Goal: Book appointment/travel/reservation

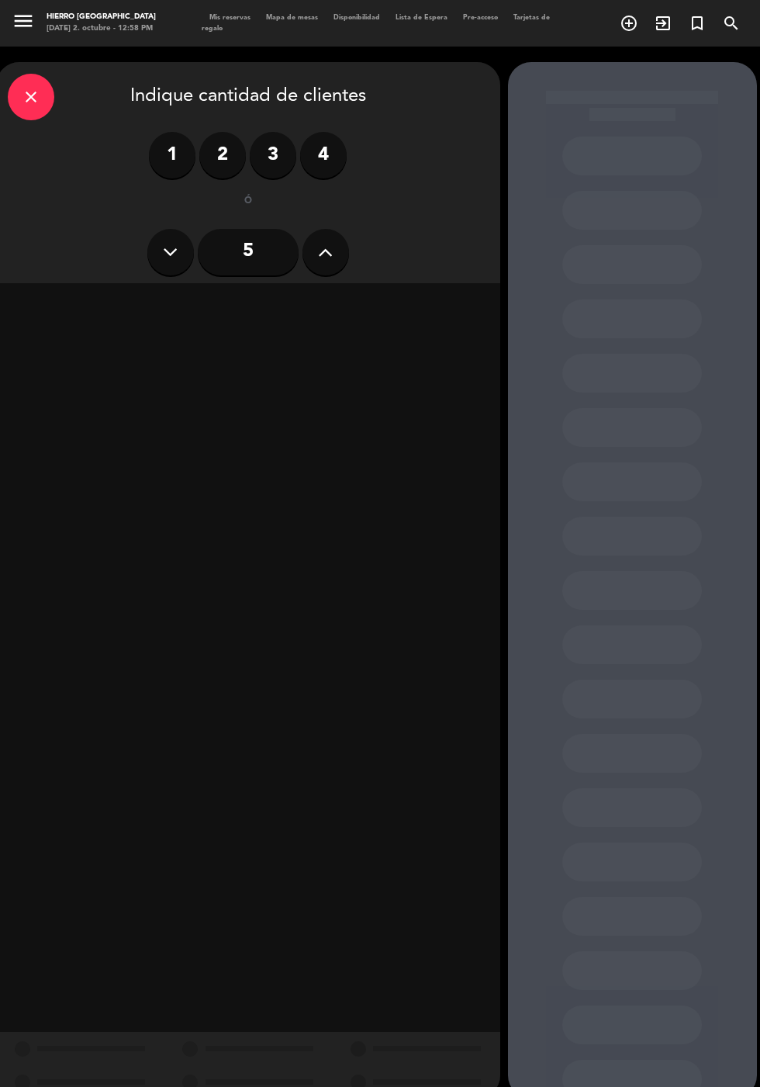
click at [313, 236] on button at bounding box center [325, 252] width 47 height 47
click at [327, 261] on icon at bounding box center [325, 251] width 15 height 23
type input "7"
click at [391, 292] on div "Cena" at bounding box center [369, 305] width 239 height 31
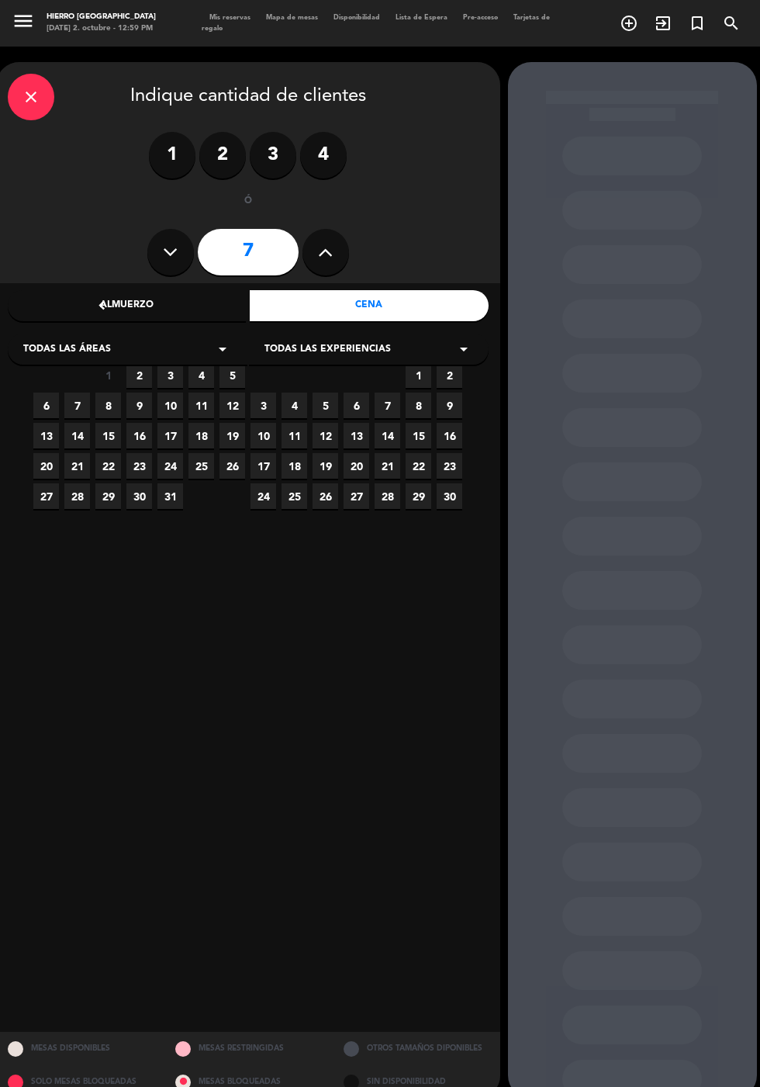
click at [77, 405] on span "7" at bounding box center [77, 405] width 26 height 26
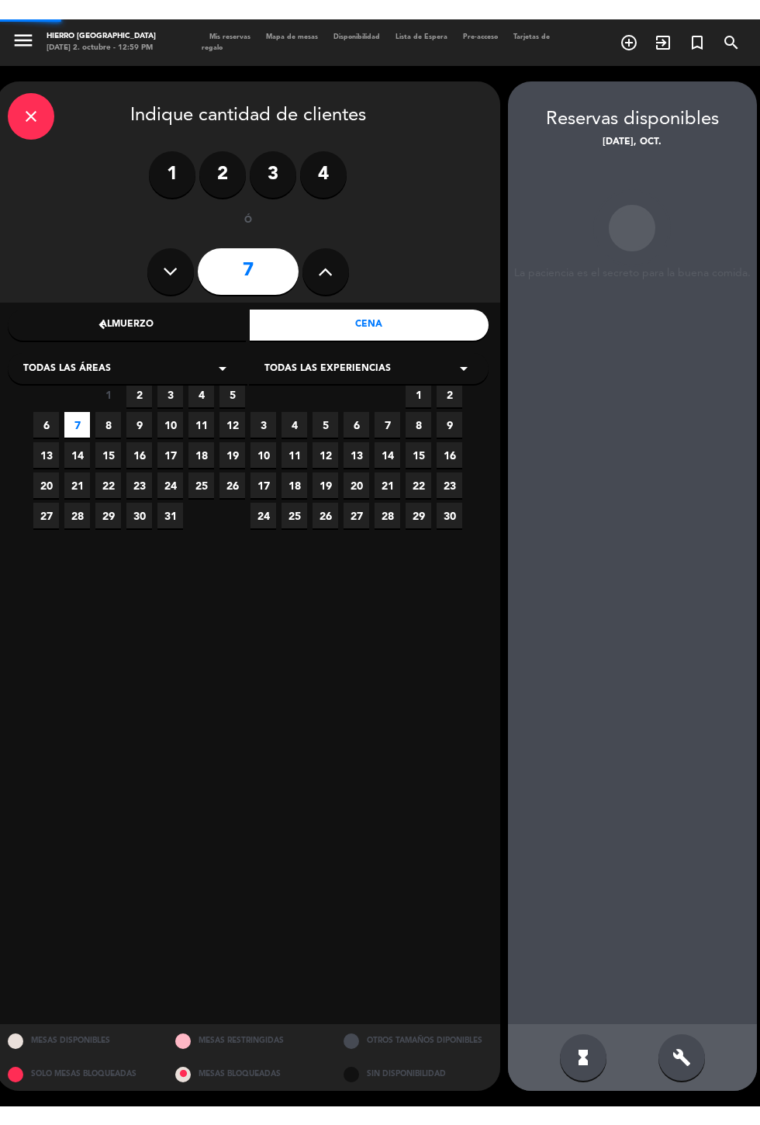
scroll to position [62, 0]
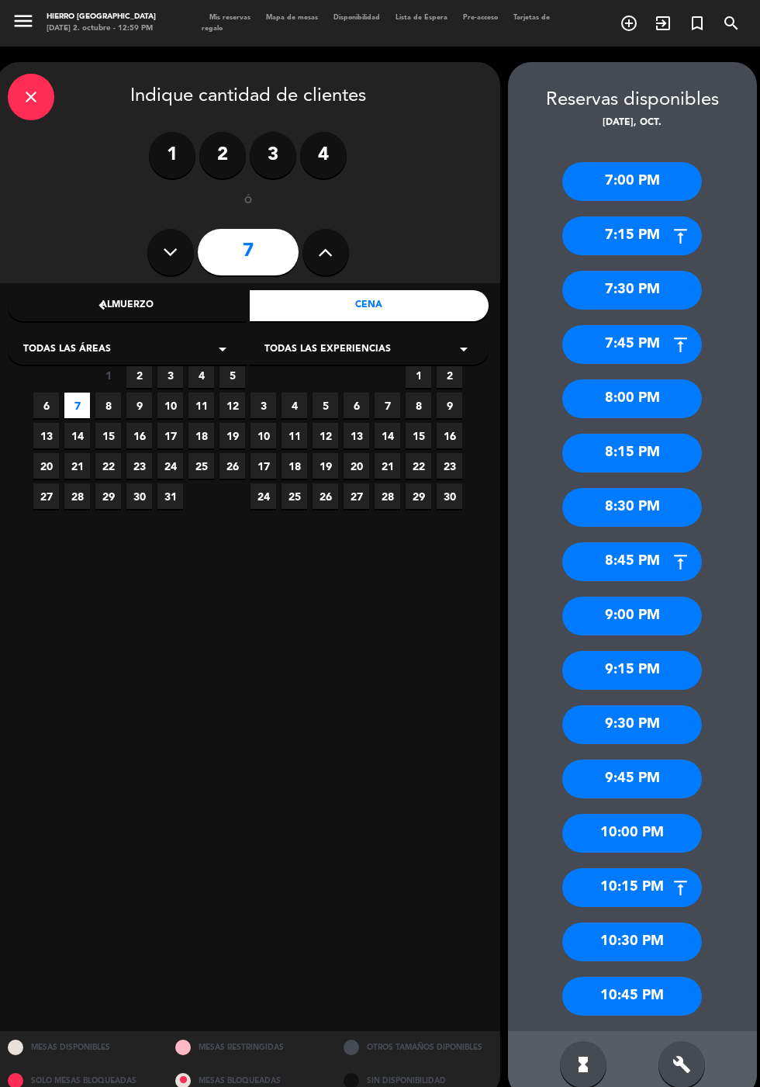
click at [646, 705] on div "9:30 PM" at bounding box center [632, 724] width 140 height 39
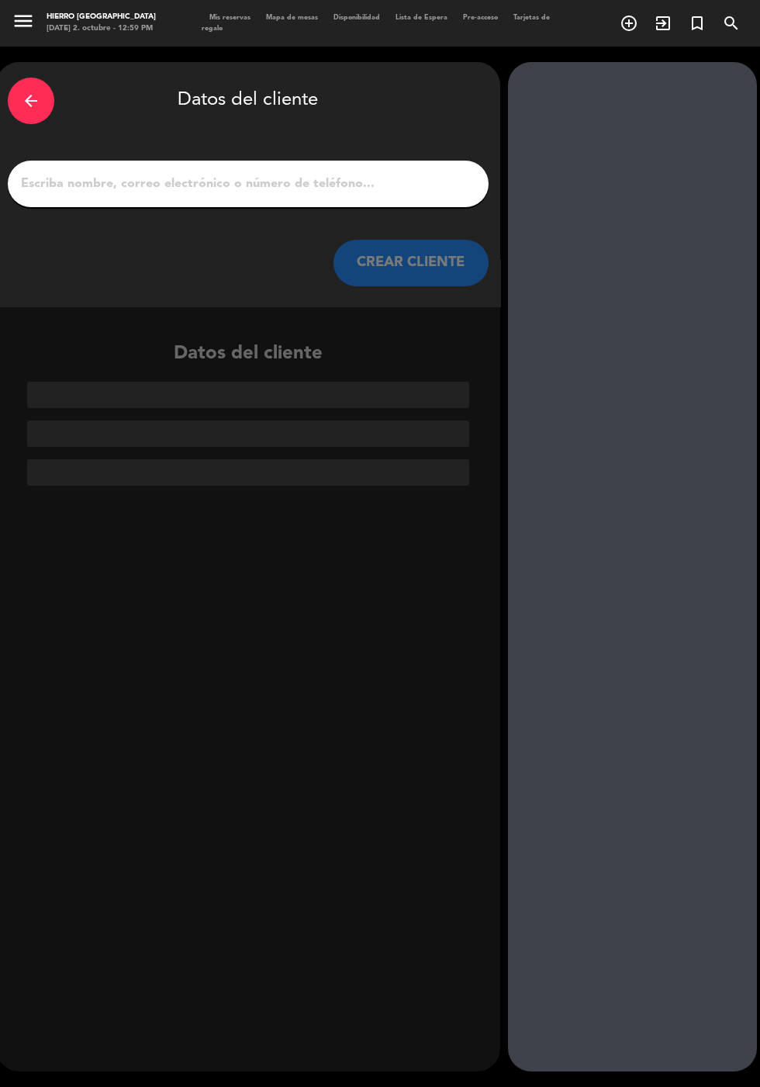
click at [50, 78] on div "arrow_back" at bounding box center [31, 101] width 47 height 47
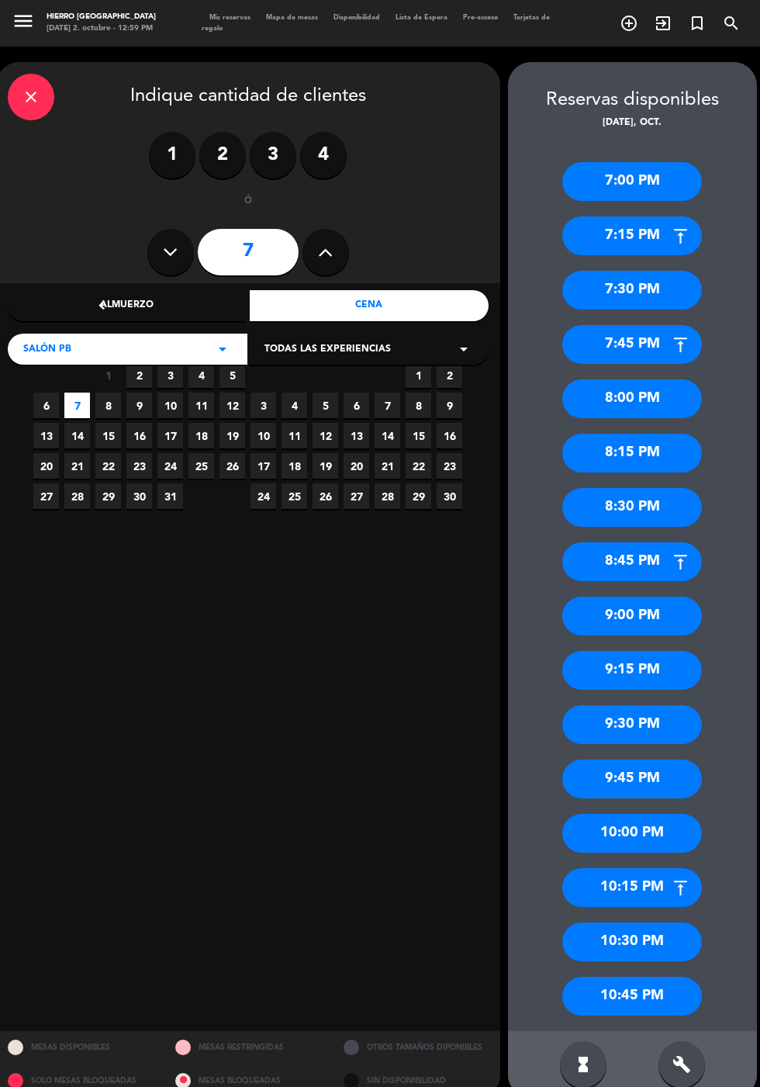
click at [651, 596] on div "9:00 PM" at bounding box center [632, 615] width 140 height 39
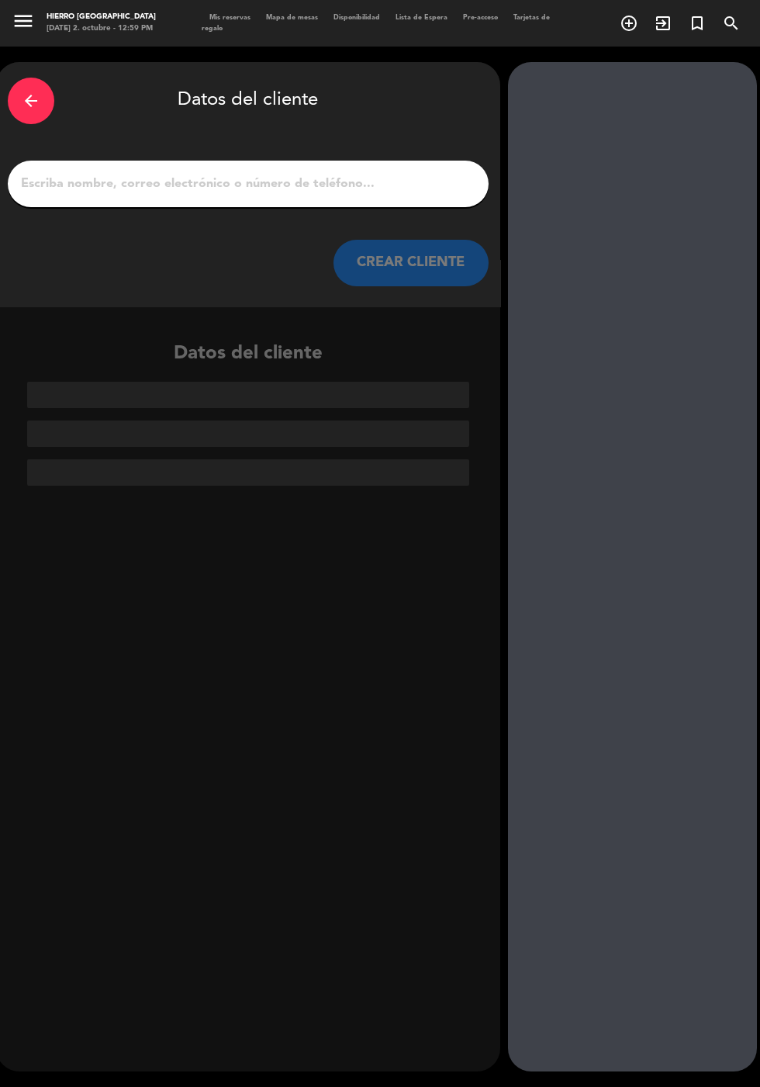
click at [371, 173] on input "1" at bounding box center [248, 184] width 458 height 22
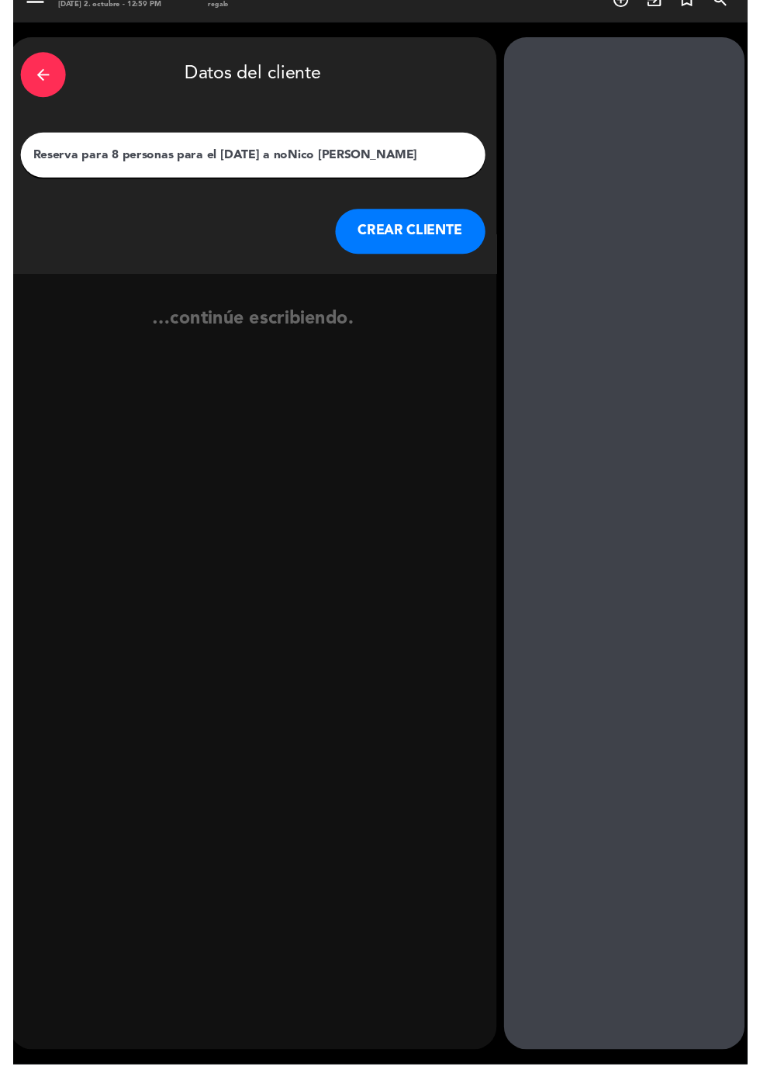
scroll to position [0, 0]
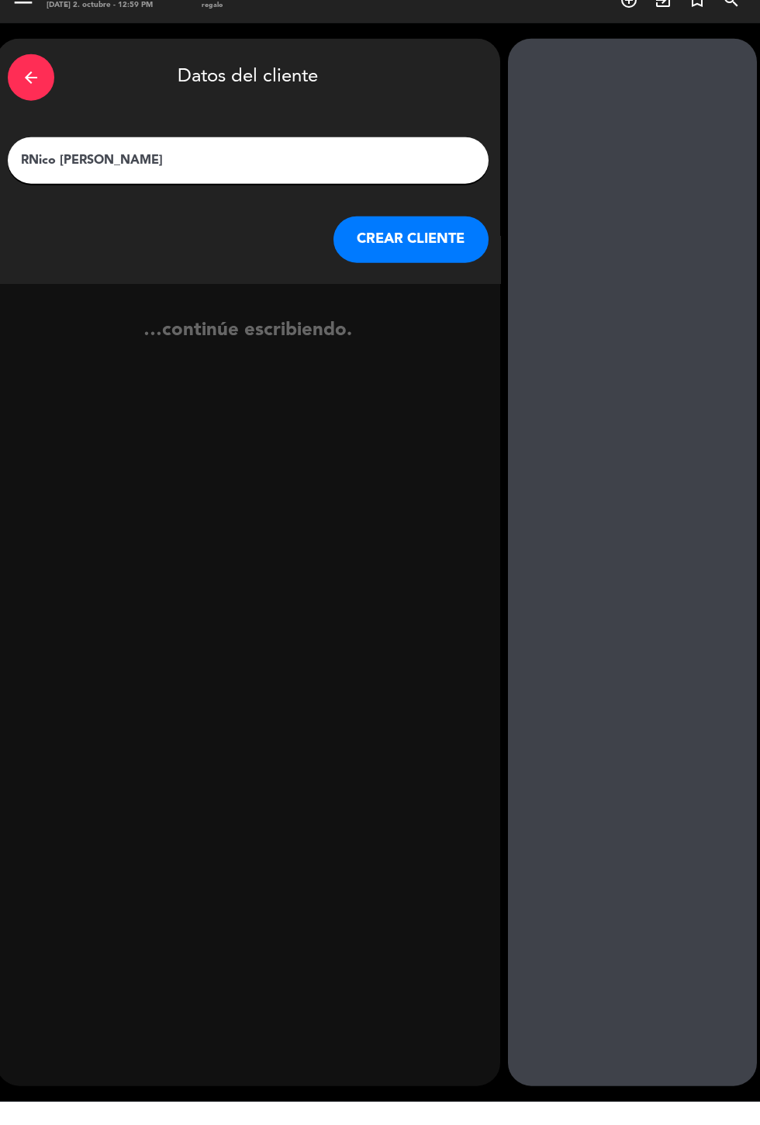
type input "[PERSON_NAME]"
click at [451, 240] on button "CREAR CLIENTE" at bounding box center [410, 263] width 155 height 47
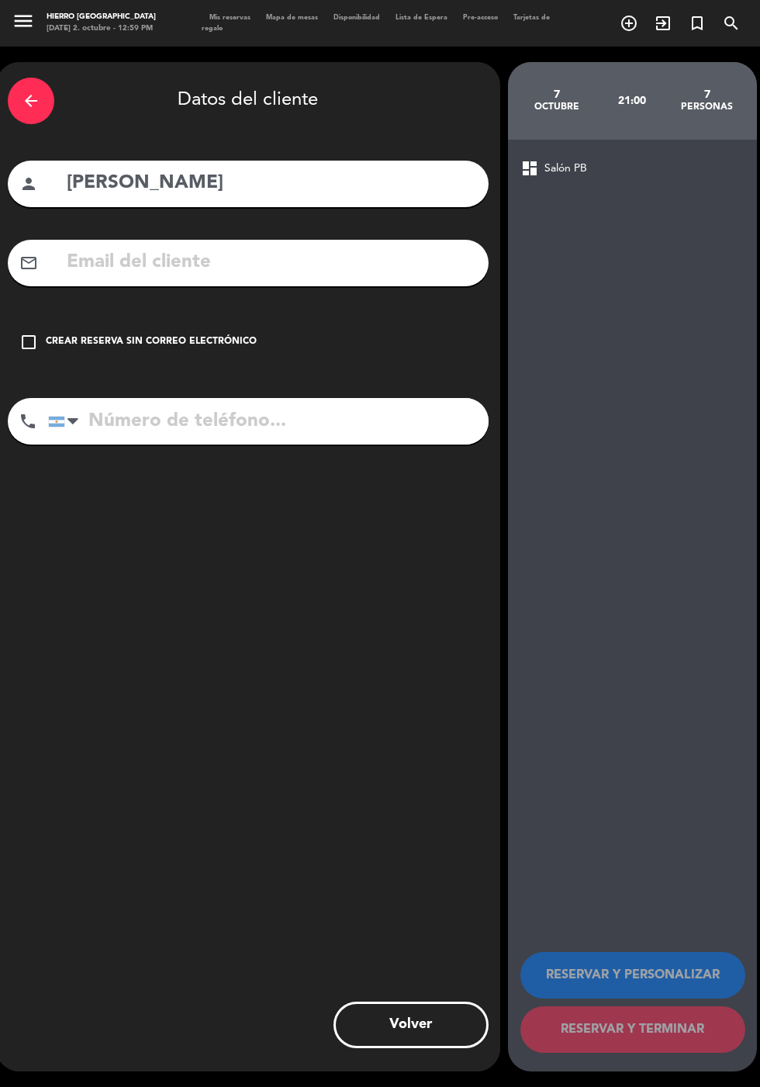
click at [153, 323] on div "check_box_outline_blank Crear reserva sin correo electrónico" at bounding box center [248, 342] width 481 height 47
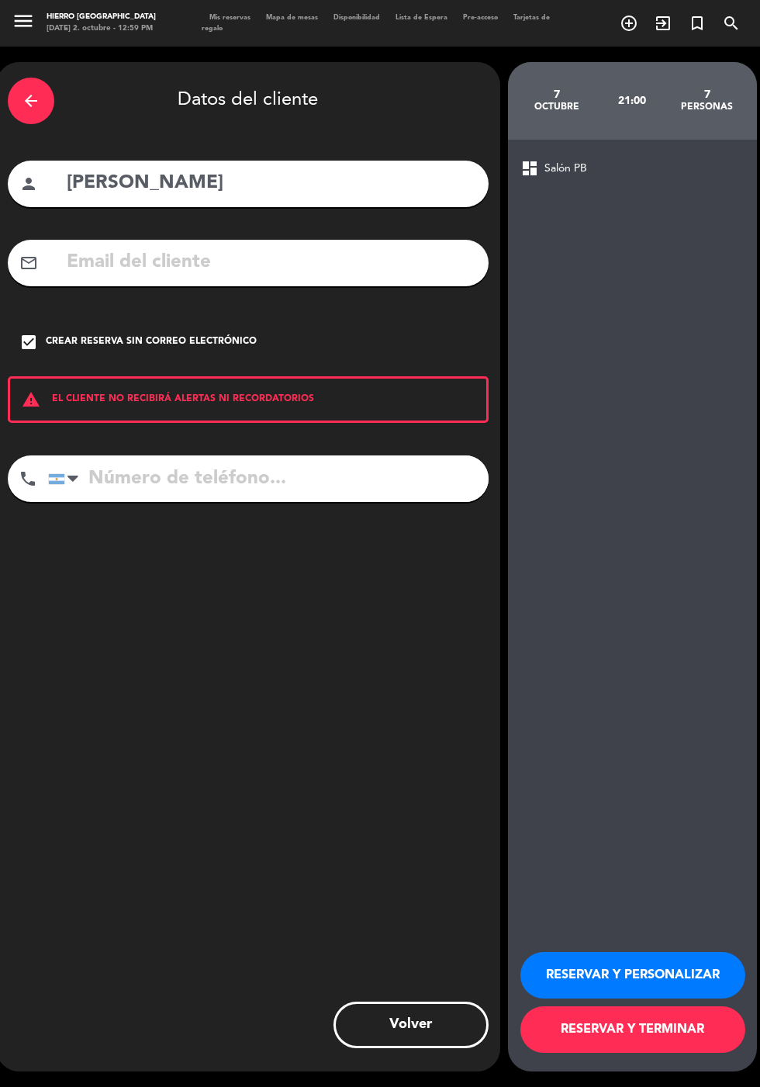
click at [615, 998] on button "RESERVAR Y PERSONALIZAR" at bounding box center [632, 975] width 225 height 47
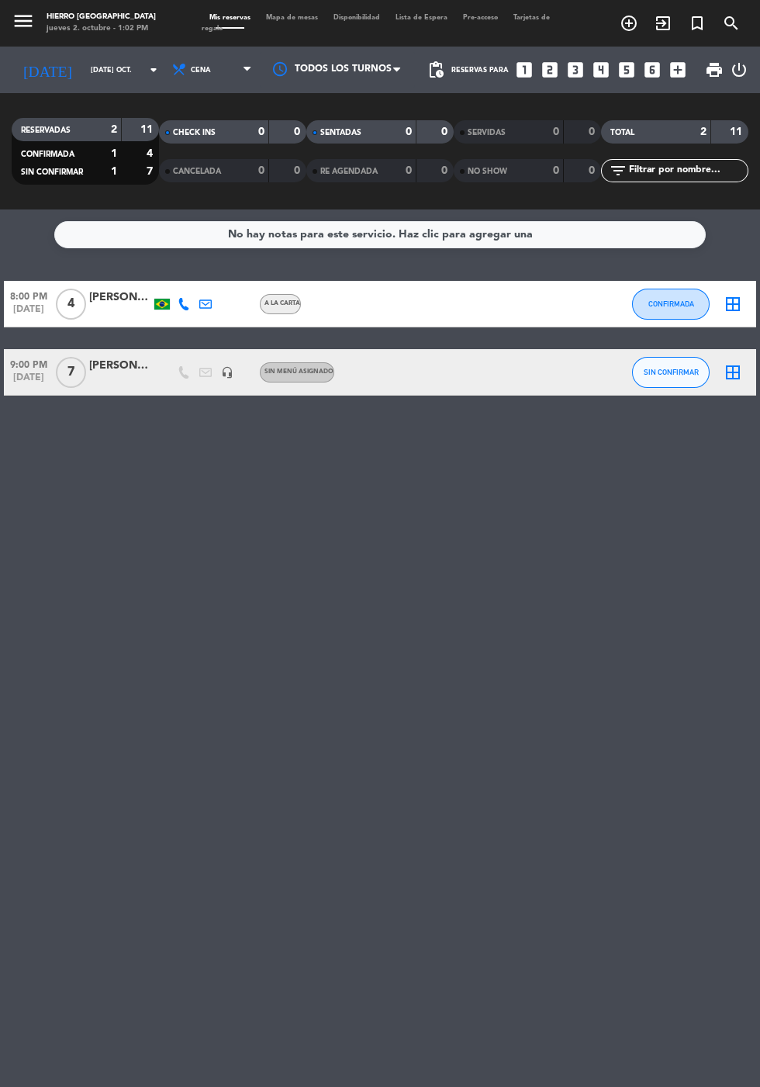
click at [83, 66] on input "[DATE] oct." at bounding box center [132, 70] width 98 height 24
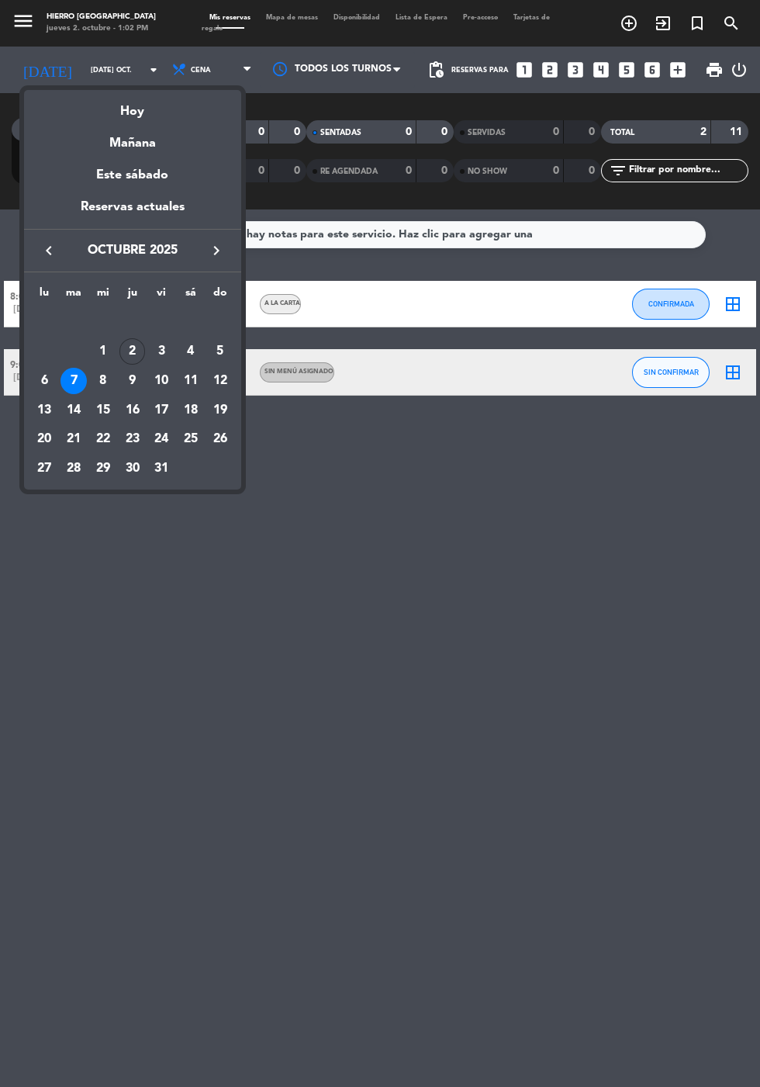
click at [71, 384] on div "7" at bounding box center [73, 381] width 26 height 26
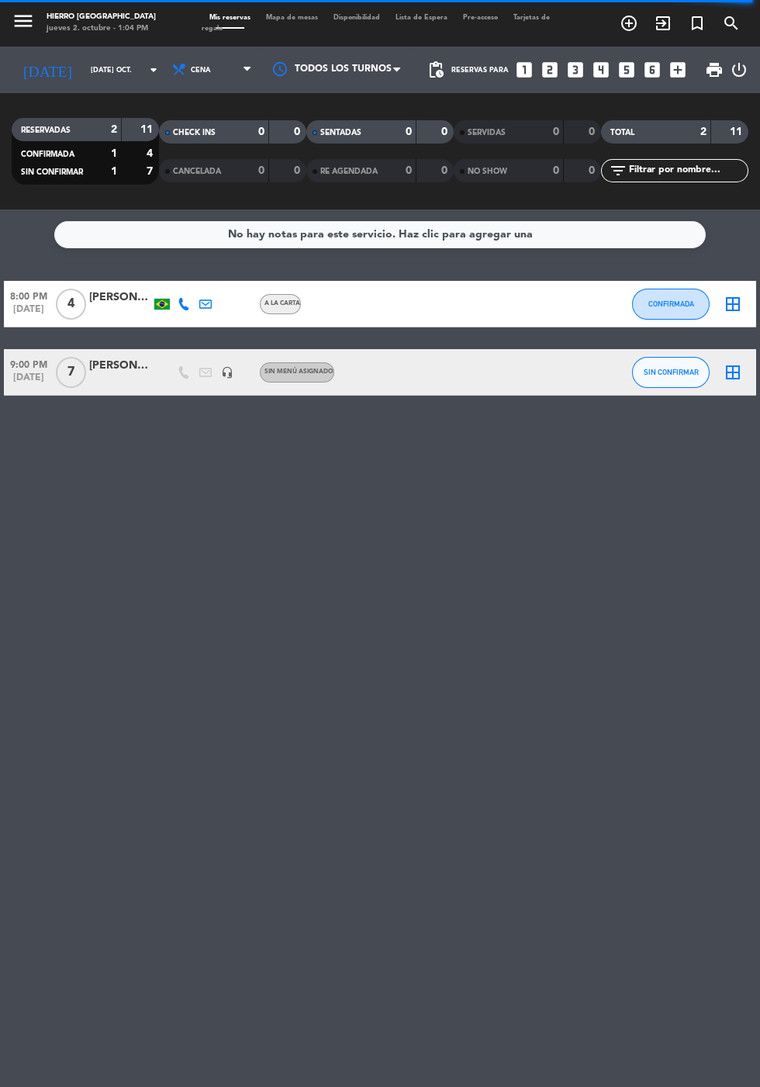
click at [119, 373] on div "[PERSON_NAME]" at bounding box center [120, 366] width 62 height 18
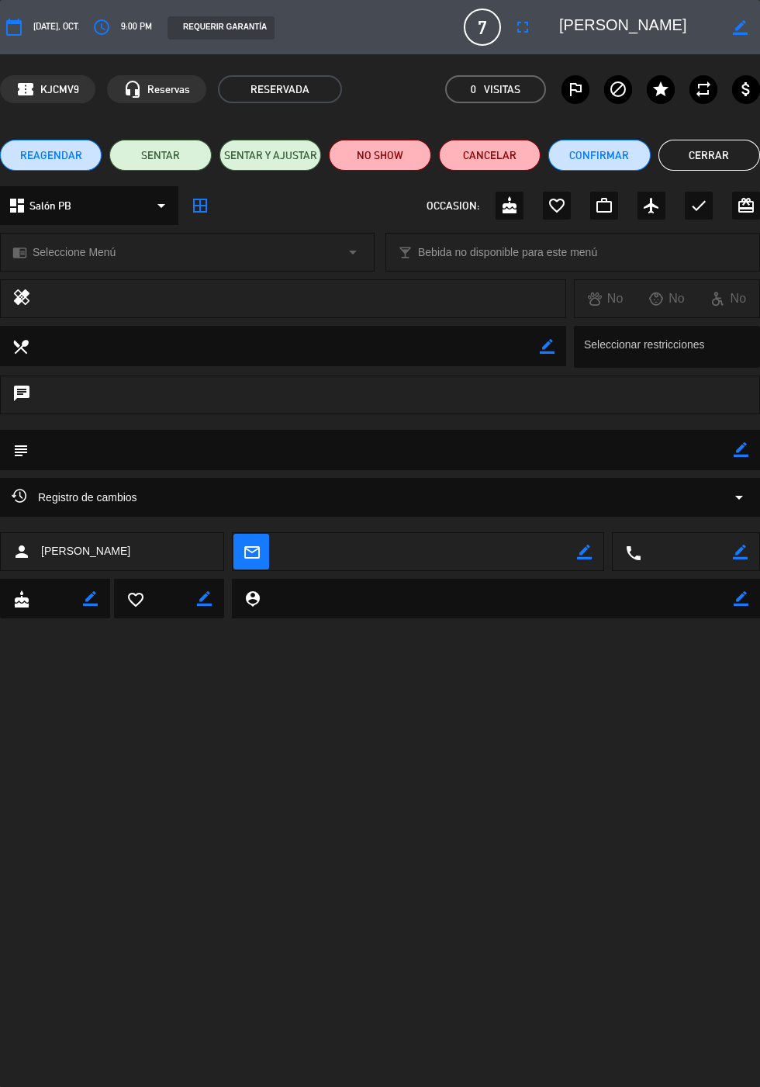
click at [743, 447] on icon "border_color" at bounding box center [741, 449] width 15 height 15
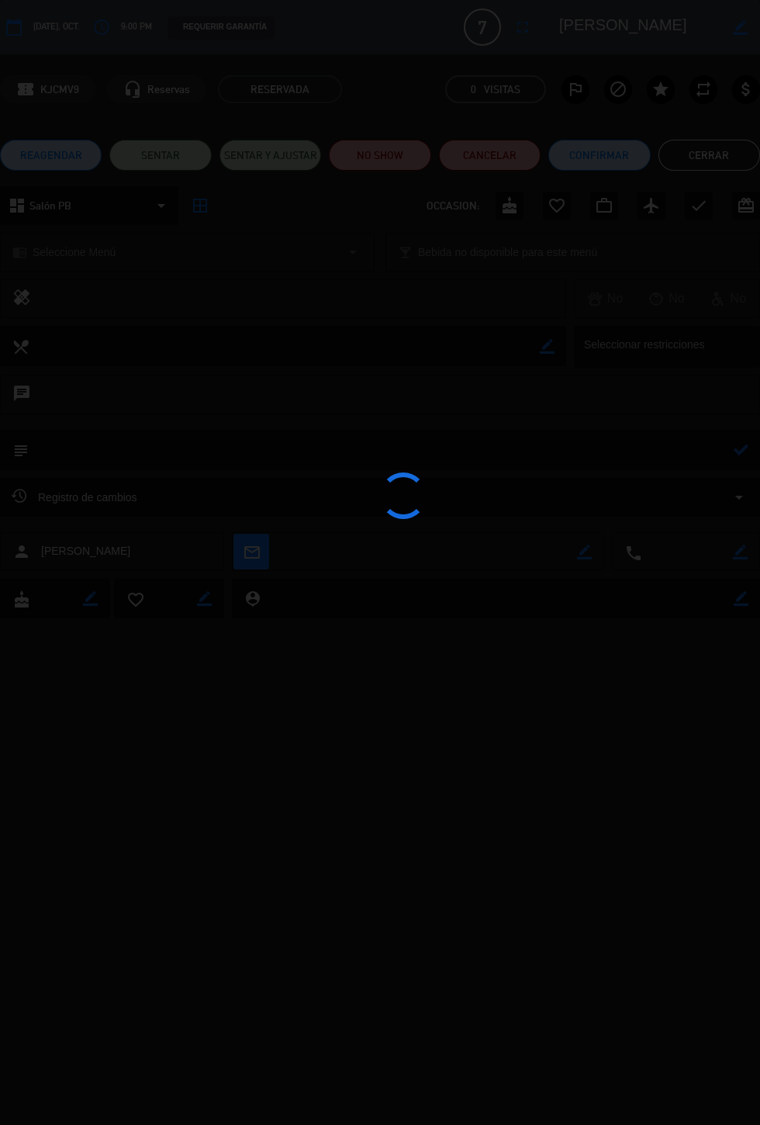
click at [642, 465] on div at bounding box center [380, 562] width 760 height 1125
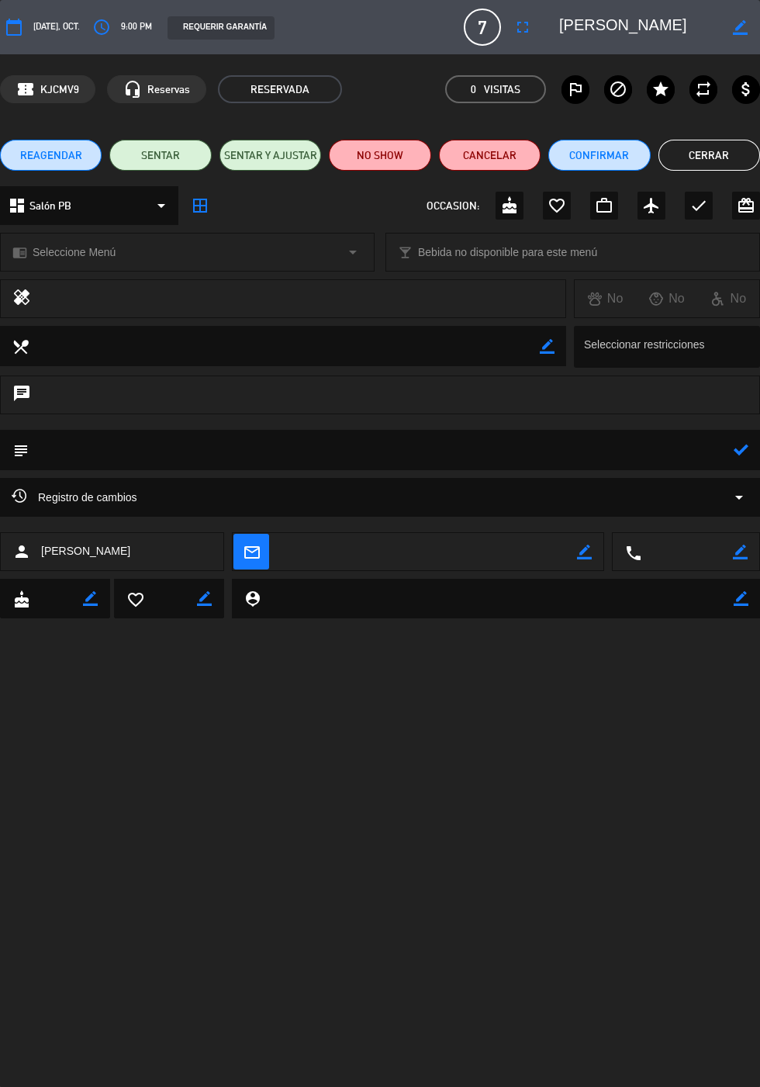
click at [155, 442] on textarea at bounding box center [381, 450] width 705 height 40
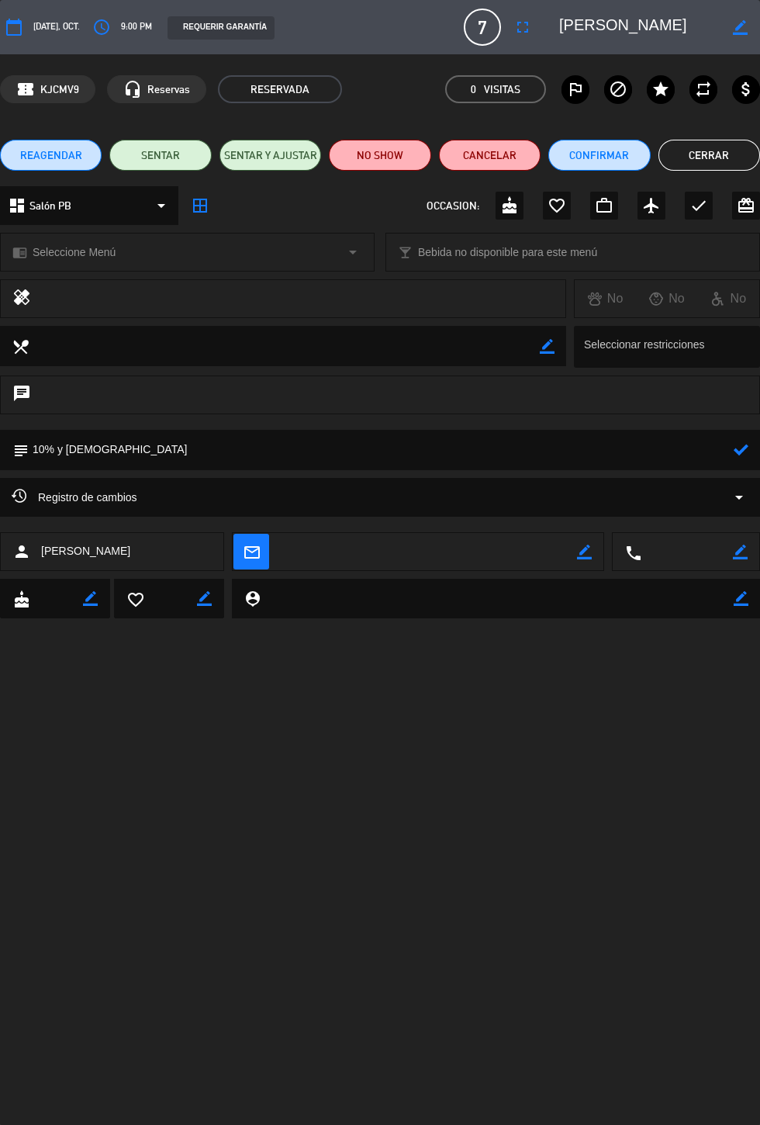
type textarea "10% y [DEMOGRAPHIC_DATA]"
click at [460, 613] on textarea at bounding box center [497, 599] width 473 height 40
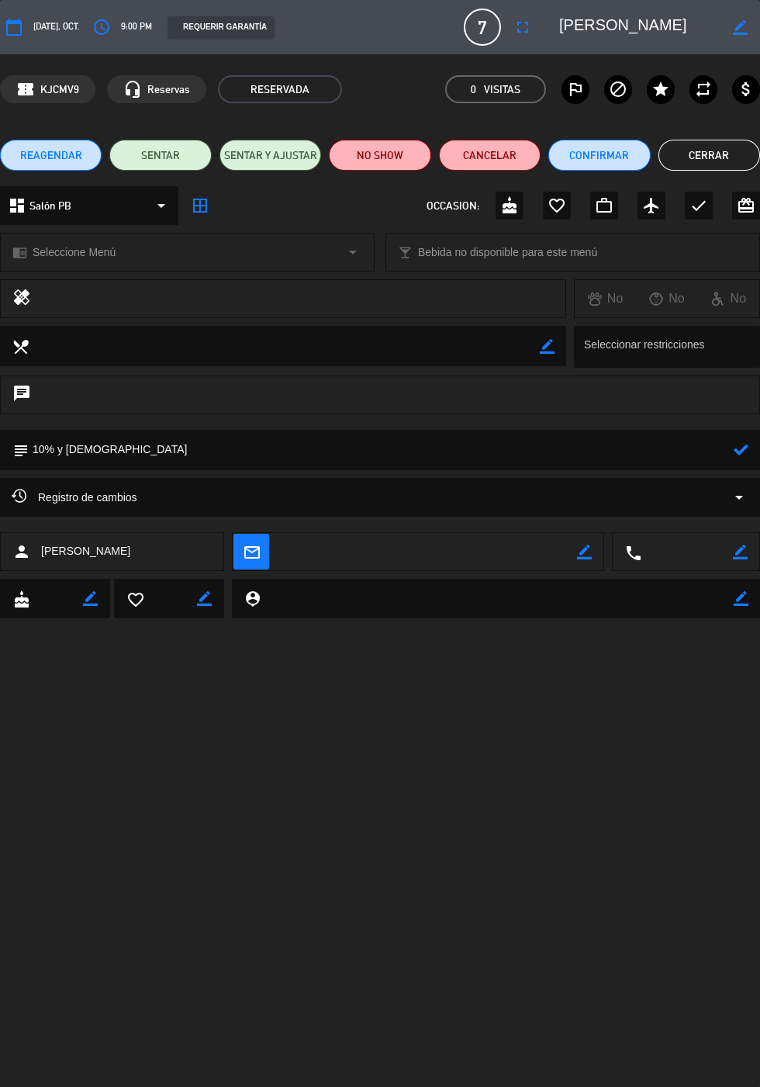
click at [744, 449] on icon at bounding box center [741, 449] width 15 height 15
click at [735, 151] on button "Cerrar" at bounding box center [709, 155] width 102 height 31
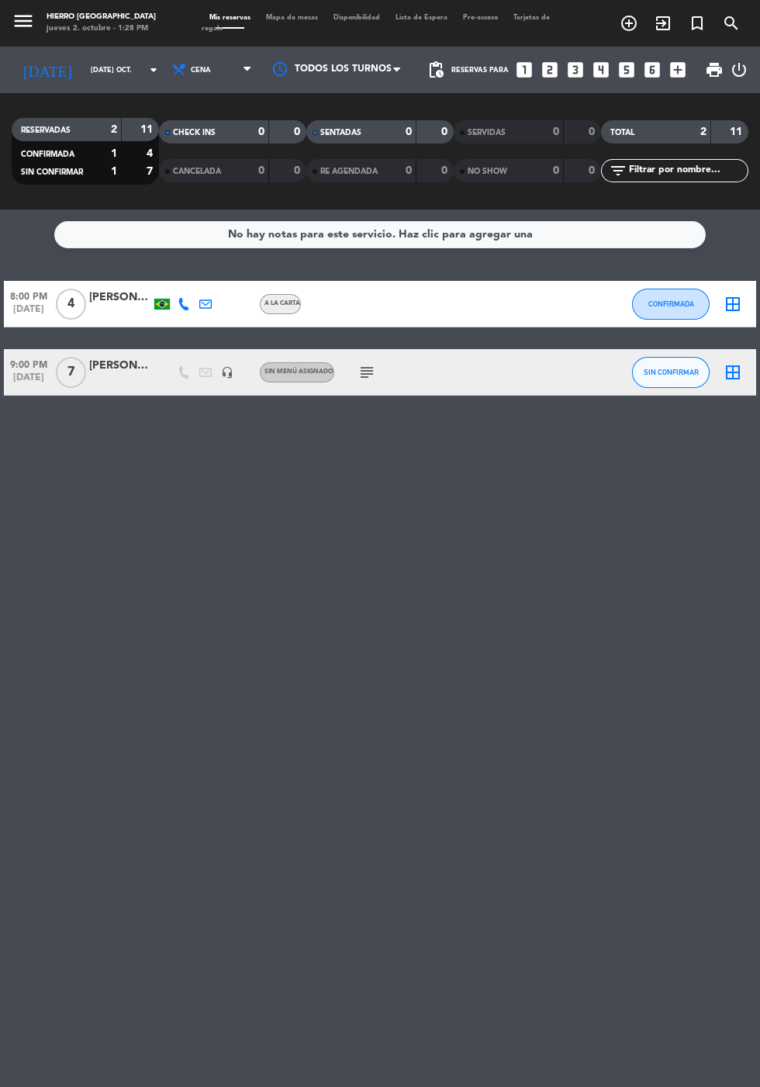
click at [371, 375] on icon "subject" at bounding box center [367, 372] width 19 height 19
click at [83, 69] on input "[DATE] oct." at bounding box center [132, 70] width 98 height 24
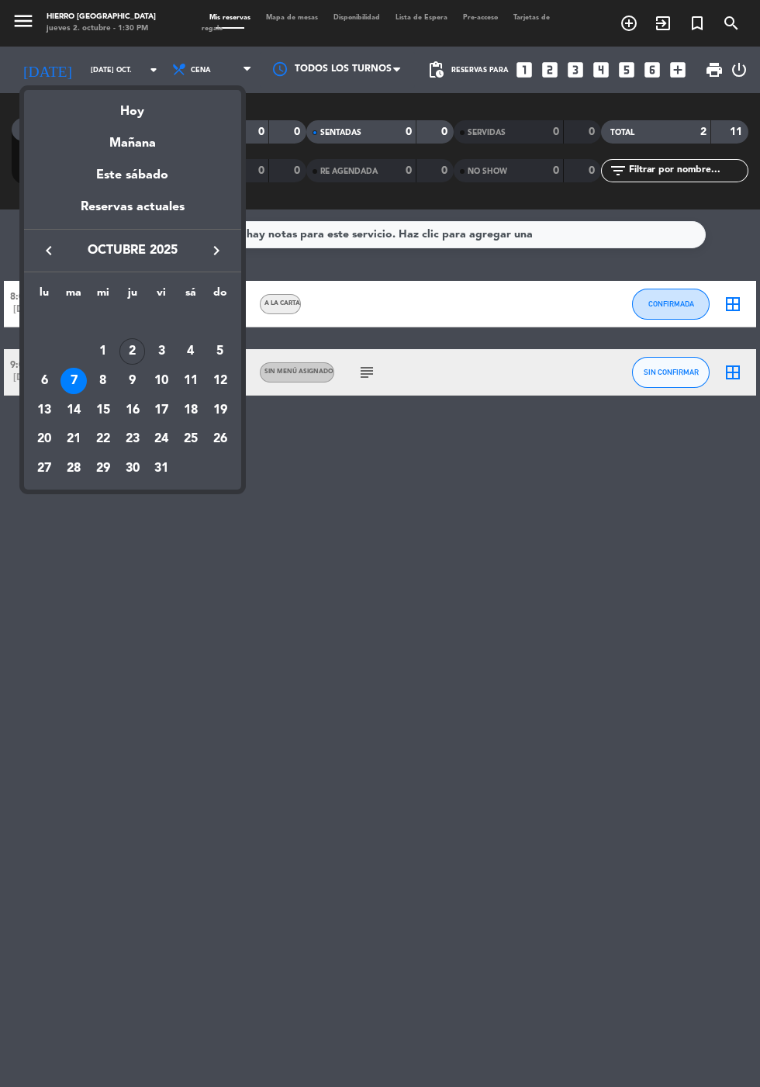
click at [136, 105] on div "Hoy" at bounding box center [132, 106] width 217 height 32
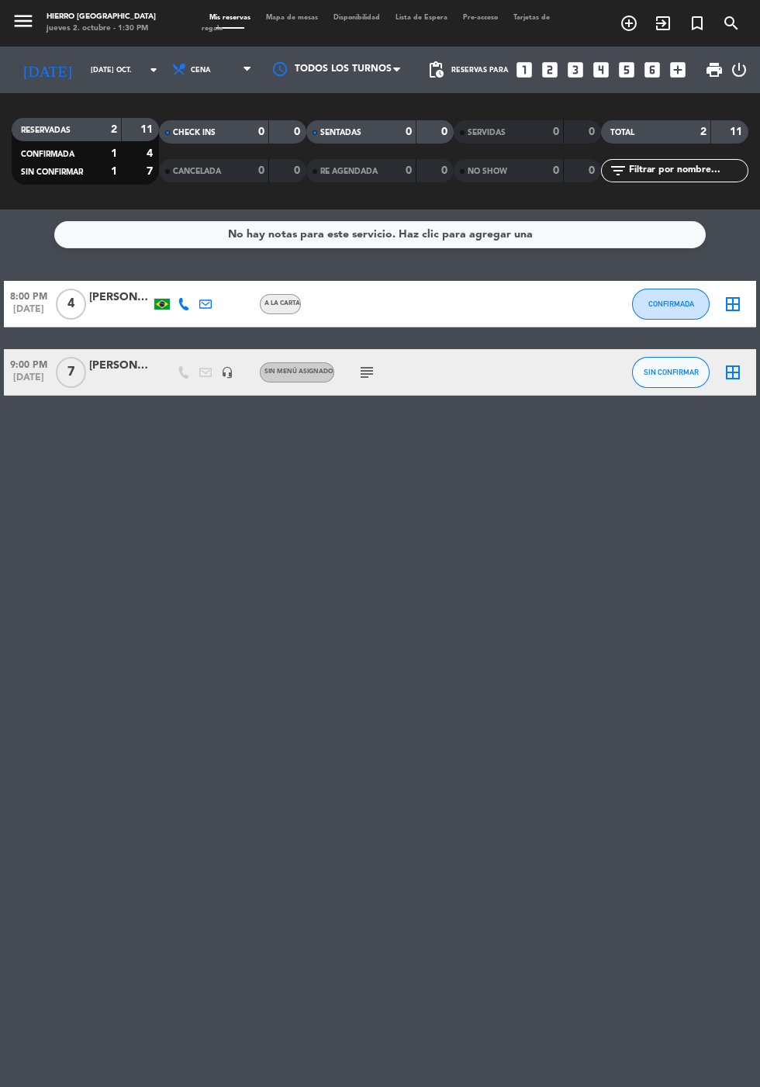
type input "[DEMOGRAPHIC_DATA] [DATE]"
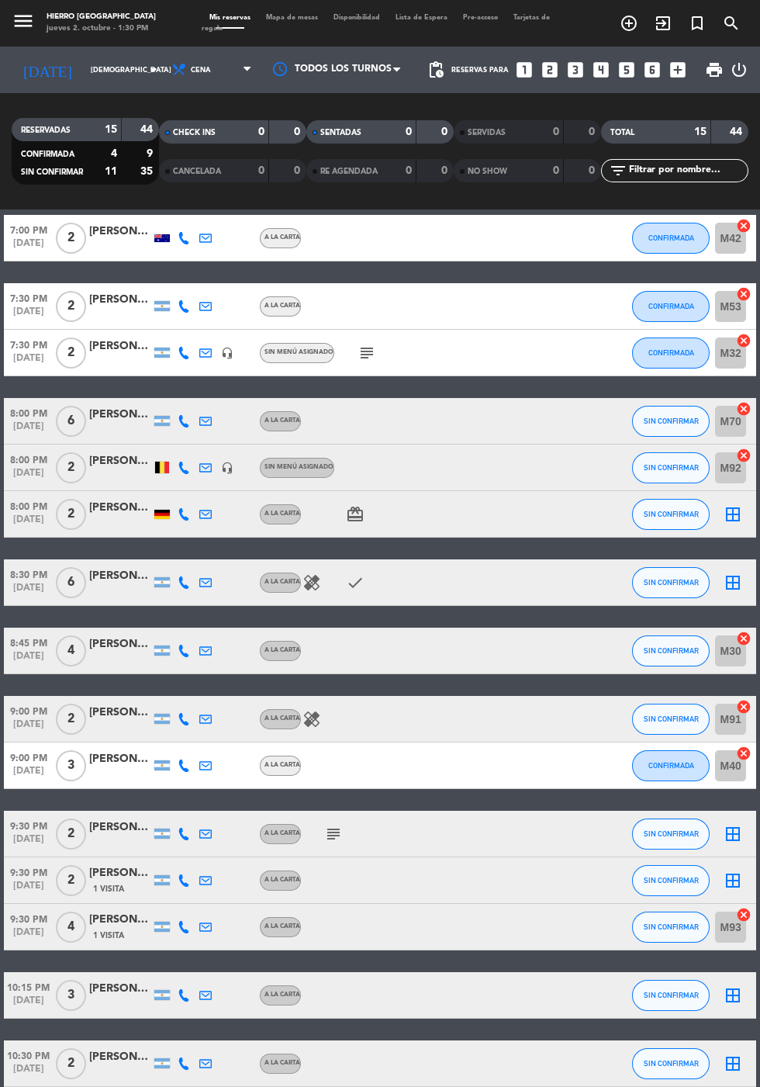
scroll to position [64, 0]
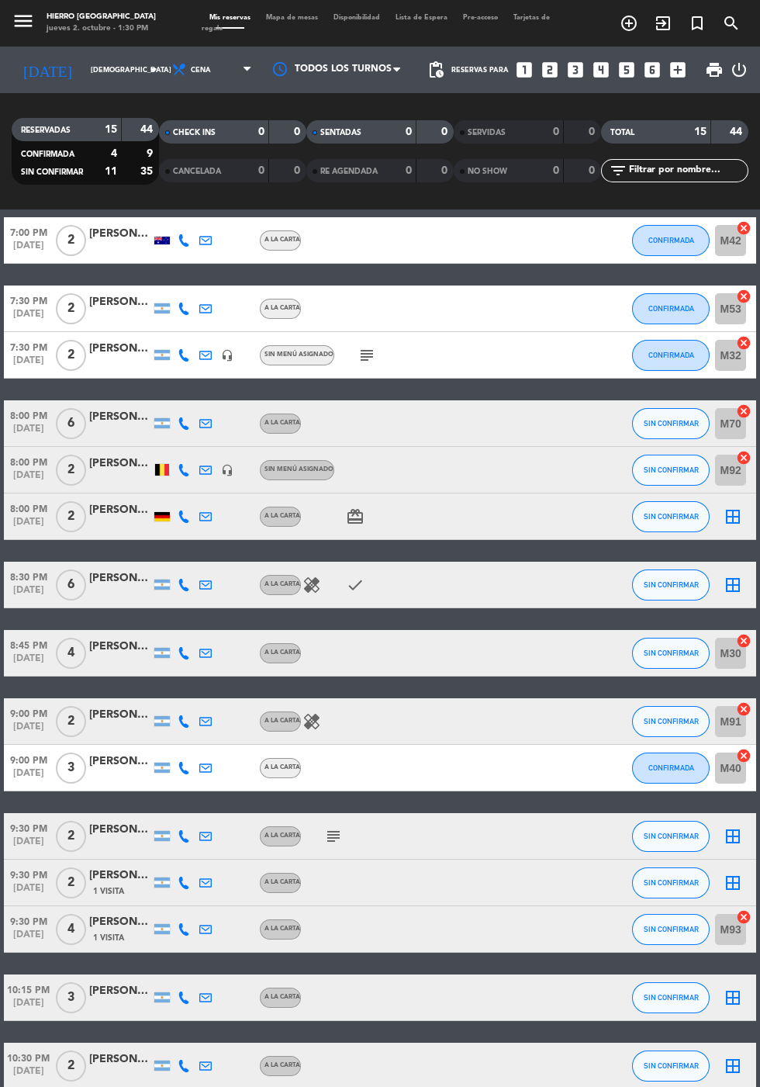
click at [285, 579] on div "A la carta" at bounding box center [282, 584] width 36 height 10
click at [739, 584] on icon "border_all" at bounding box center [733, 584] width 19 height 19
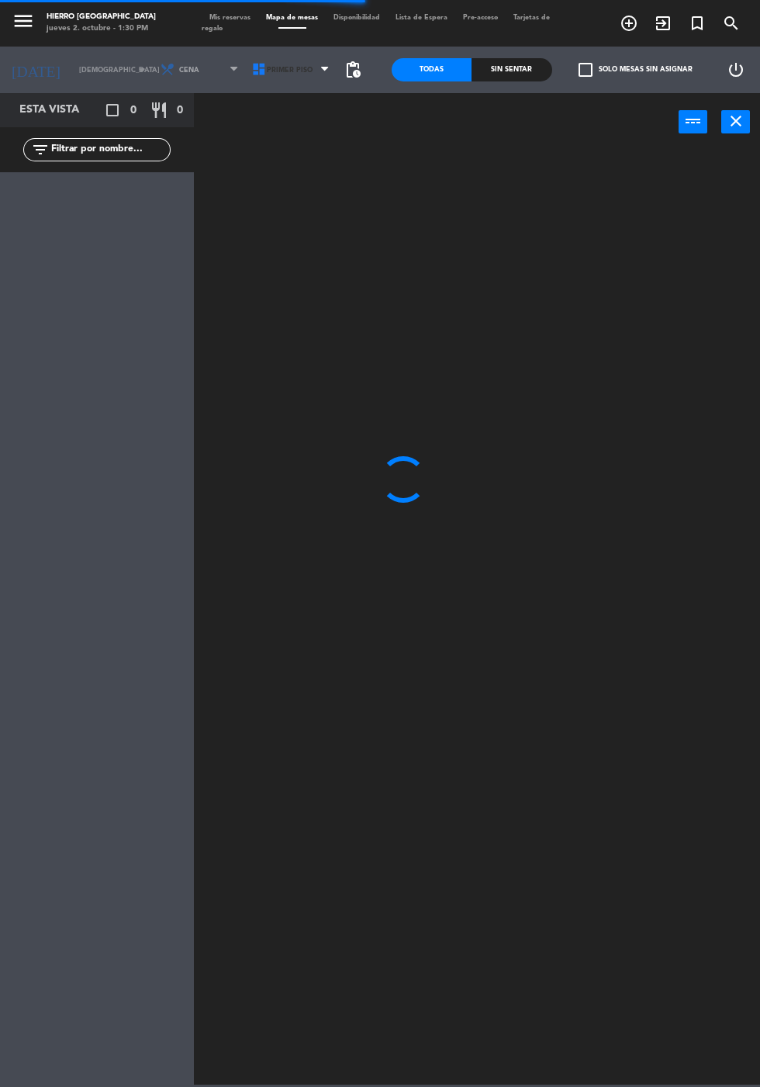
click at [324, 68] on icon at bounding box center [324, 70] width 7 height 12
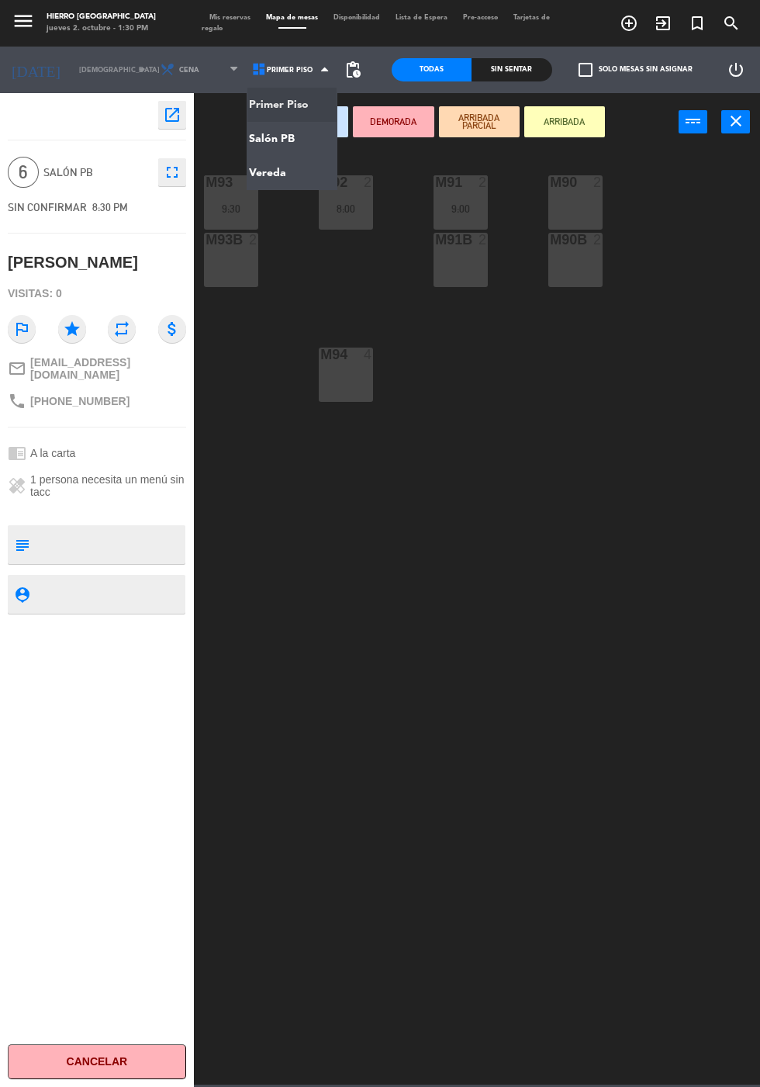
click at [365, 271] on div "M93 4 9:30 M92 2 8:00 M91 2 9:00 M90 2 M93B 2 M91B 2 M90B 2 M94 4" at bounding box center [481, 616] width 558 height 936
click at [301, 70] on span "Primer Piso" at bounding box center [293, 70] width 92 height 34
click at [307, 141] on ng-component "menu Hierro Palermo jueves 2. octubre - 1:30 PM Mis reservas Mapa de mesas Disp…" at bounding box center [380, 542] width 760 height 1084
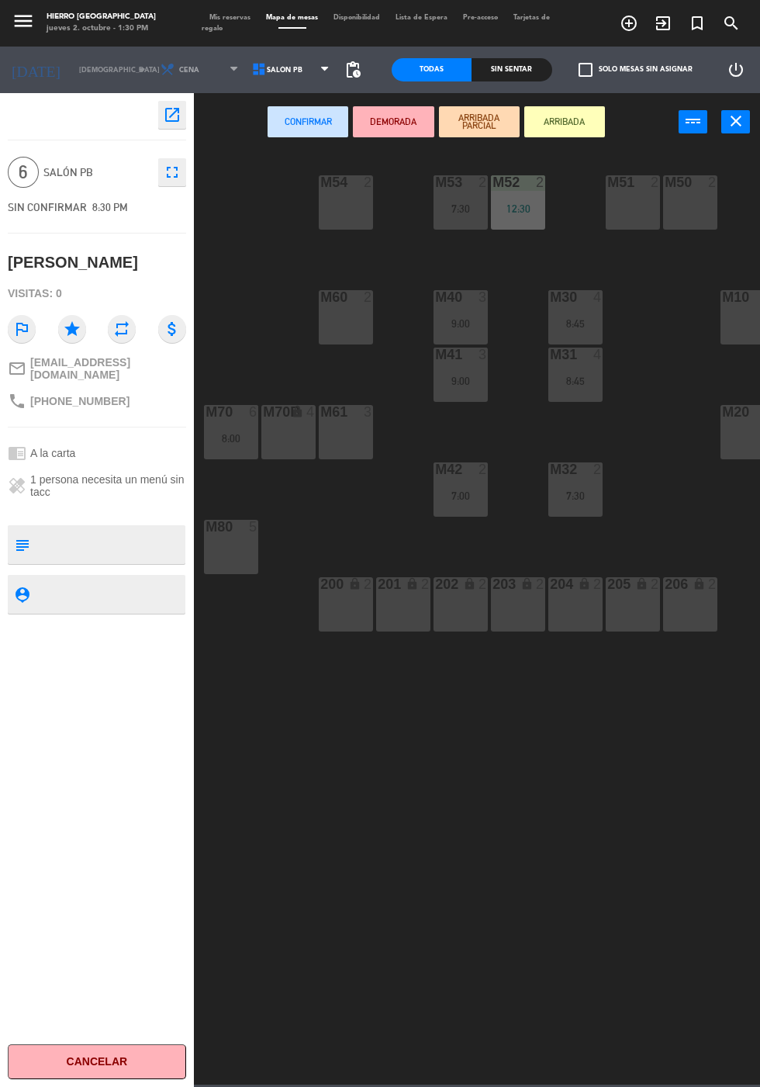
click at [749, 292] on div at bounding box center [748, 297] width 26 height 14
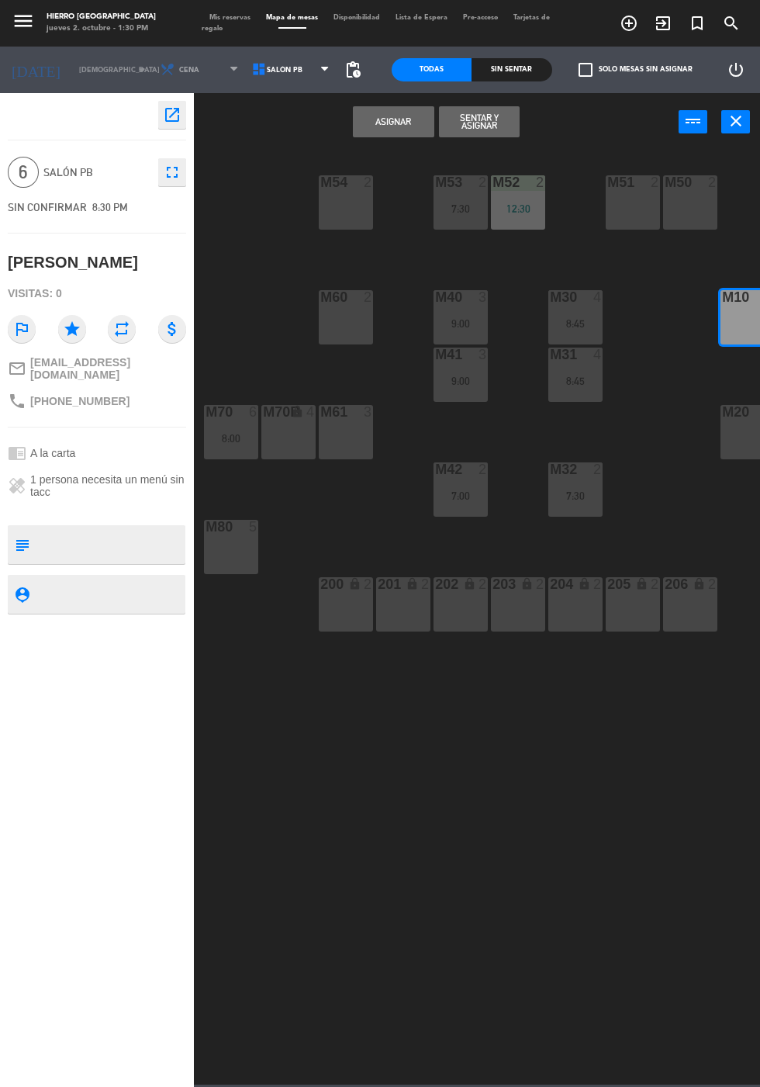
click at [394, 116] on button "Asignar" at bounding box center [393, 121] width 81 height 31
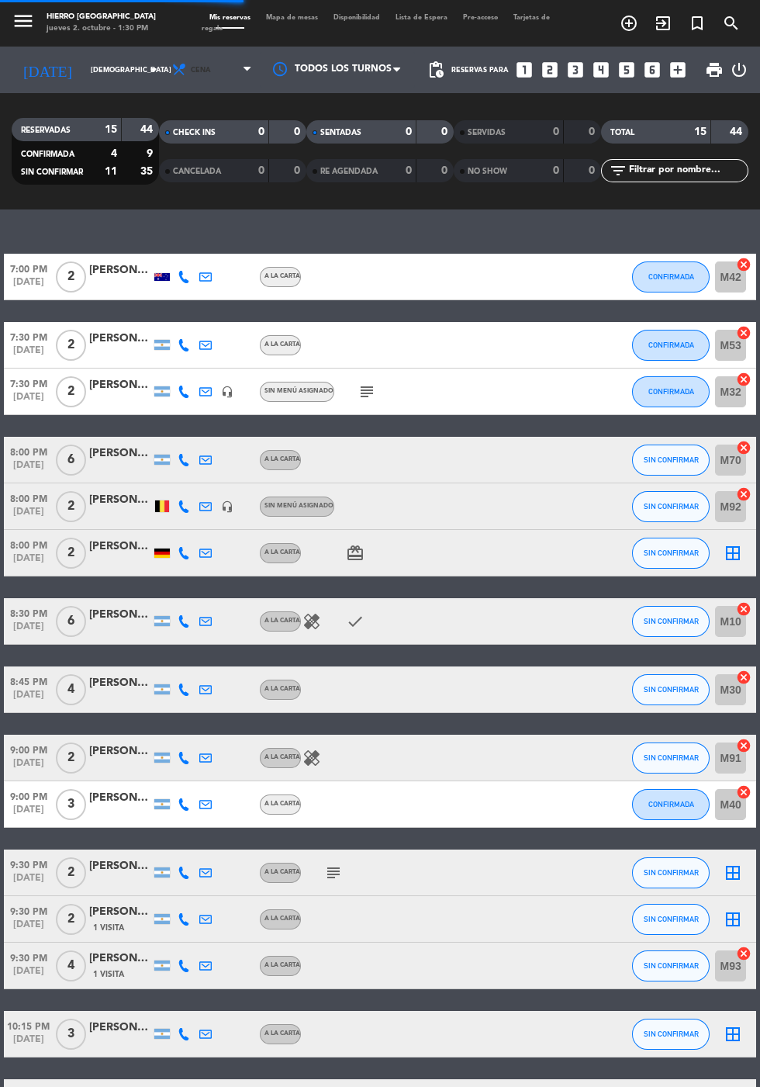
click at [208, 82] on span "Cena" at bounding box center [213, 70] width 93 height 34
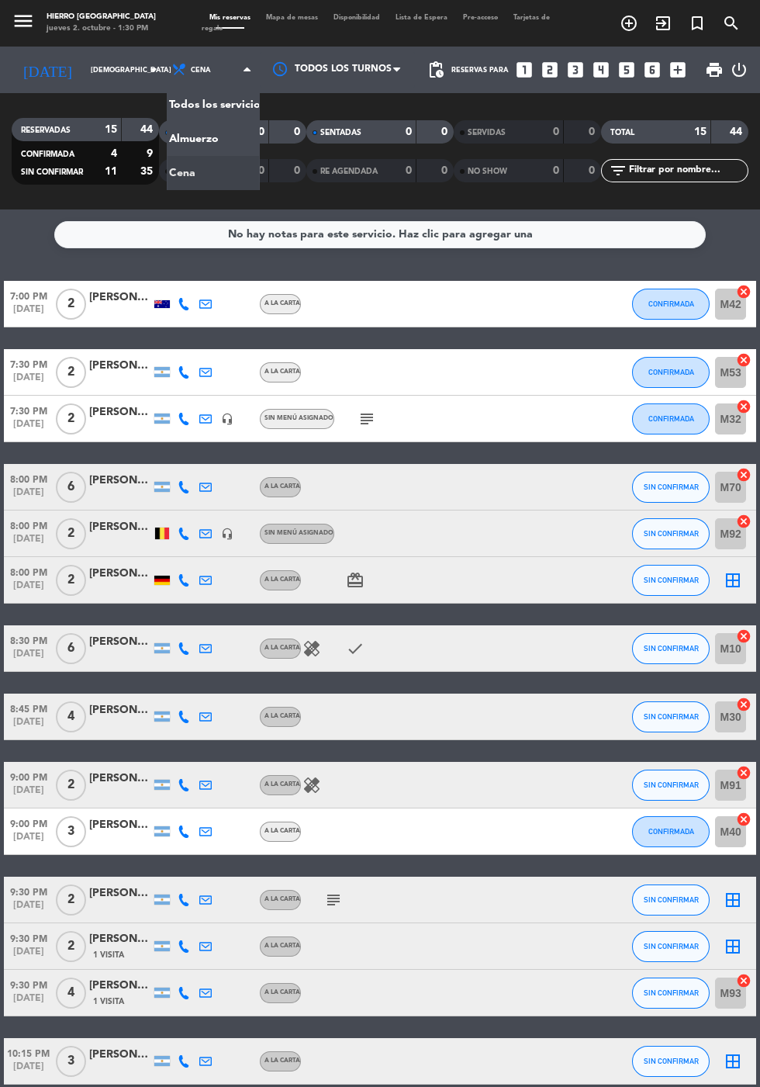
click at [209, 141] on div "menu Hierro Palermo jueves 2. octubre - 1:30 PM Mis reservas Mapa de mesas Disp…" at bounding box center [380, 104] width 760 height 209
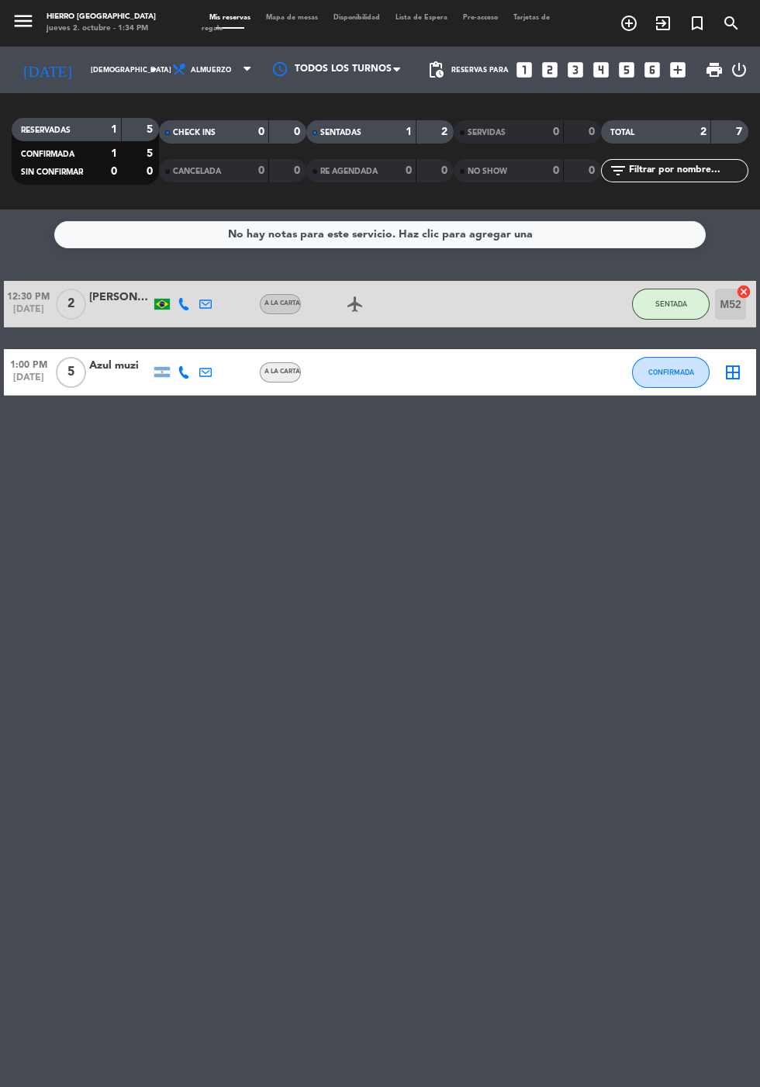
click at [83, 72] on input "[DEMOGRAPHIC_DATA] [DATE]" at bounding box center [132, 70] width 98 height 24
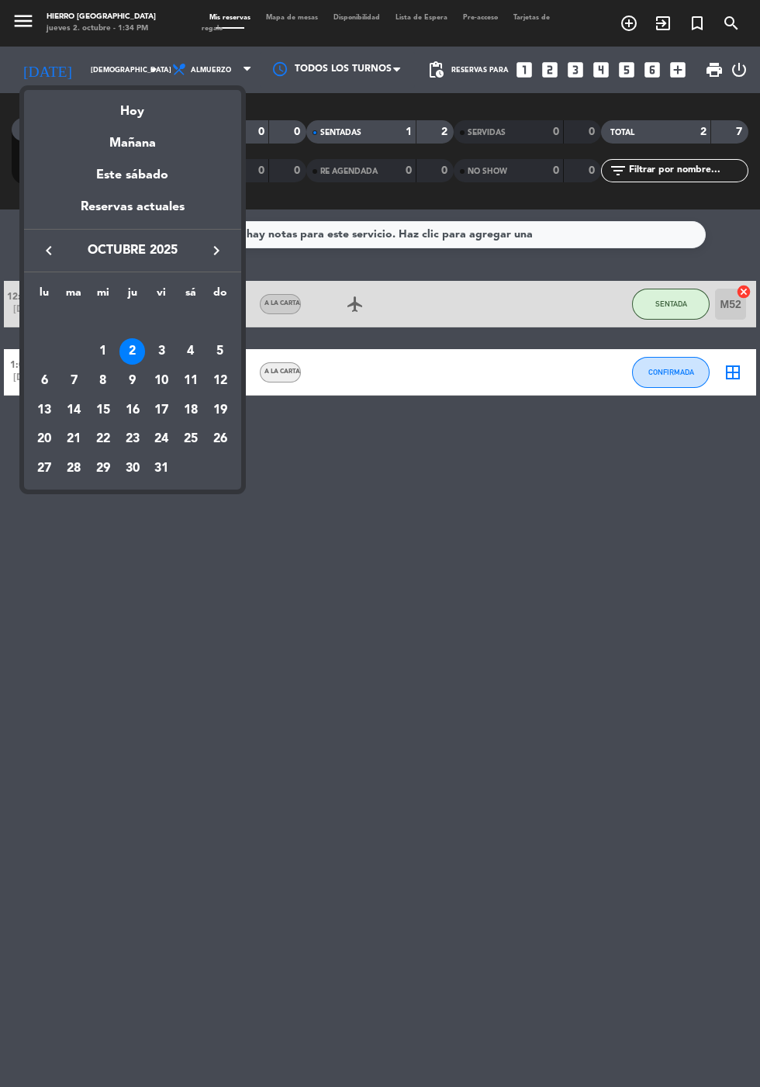
click at [136, 127] on div "Mañana" at bounding box center [132, 138] width 217 height 32
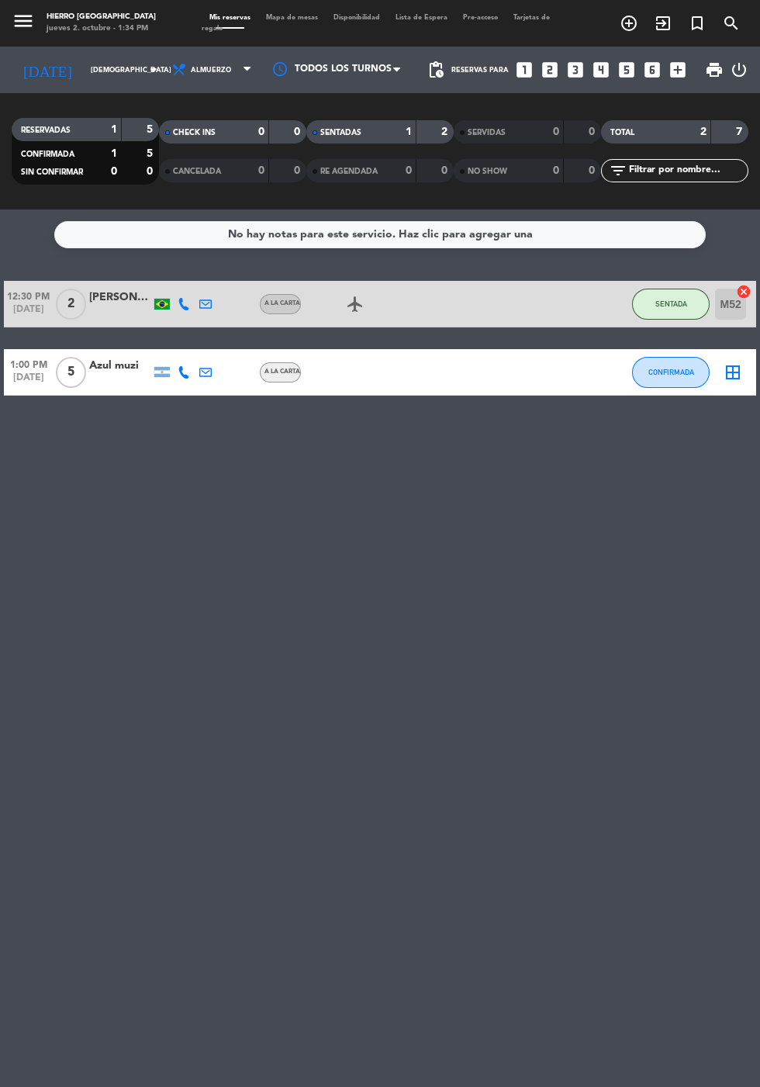
type input "vie. [DATE]"
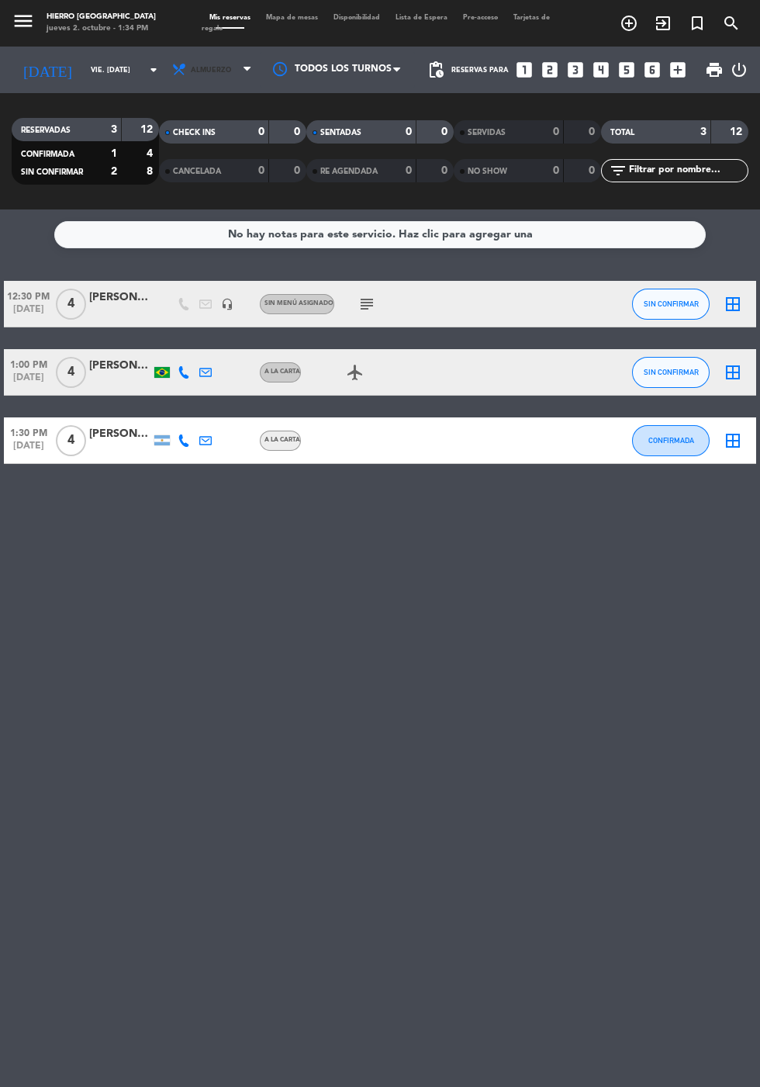
click at [214, 65] on span "Almuerzo" at bounding box center [213, 70] width 93 height 34
click at [199, 171] on div "menu Hierro Palermo jueves 2. octubre - 1:34 PM Mis reservas Mapa de mesas Disp…" at bounding box center [380, 104] width 760 height 209
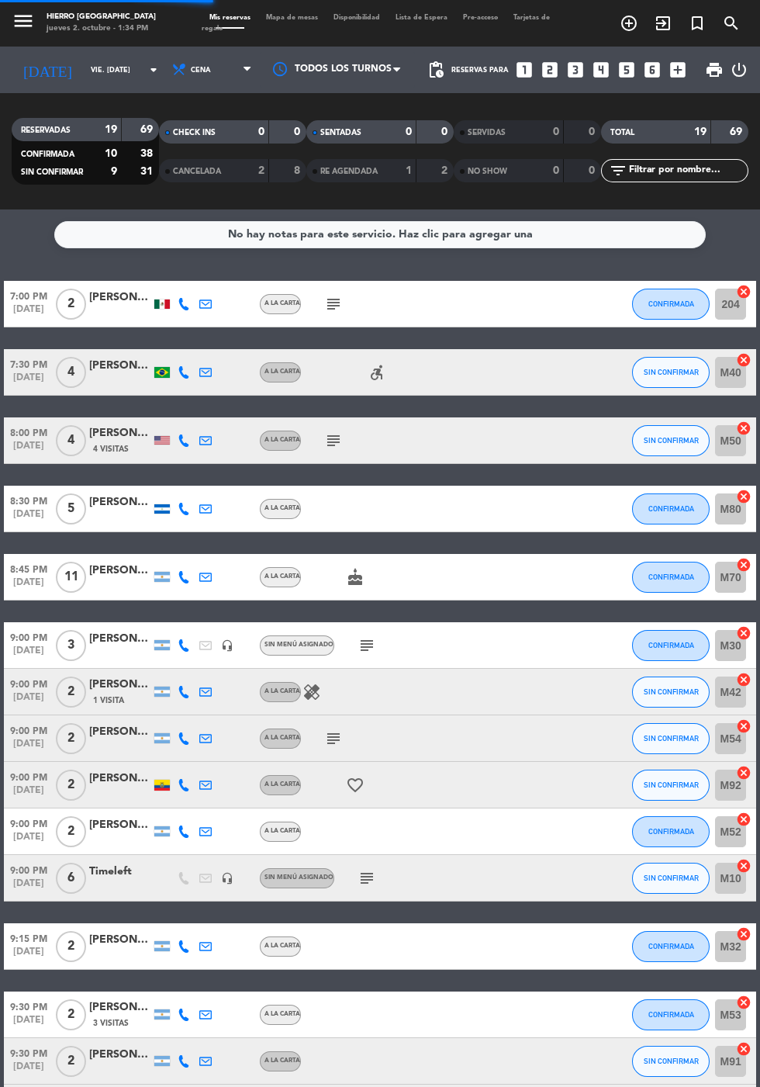
scroll to position [17, 0]
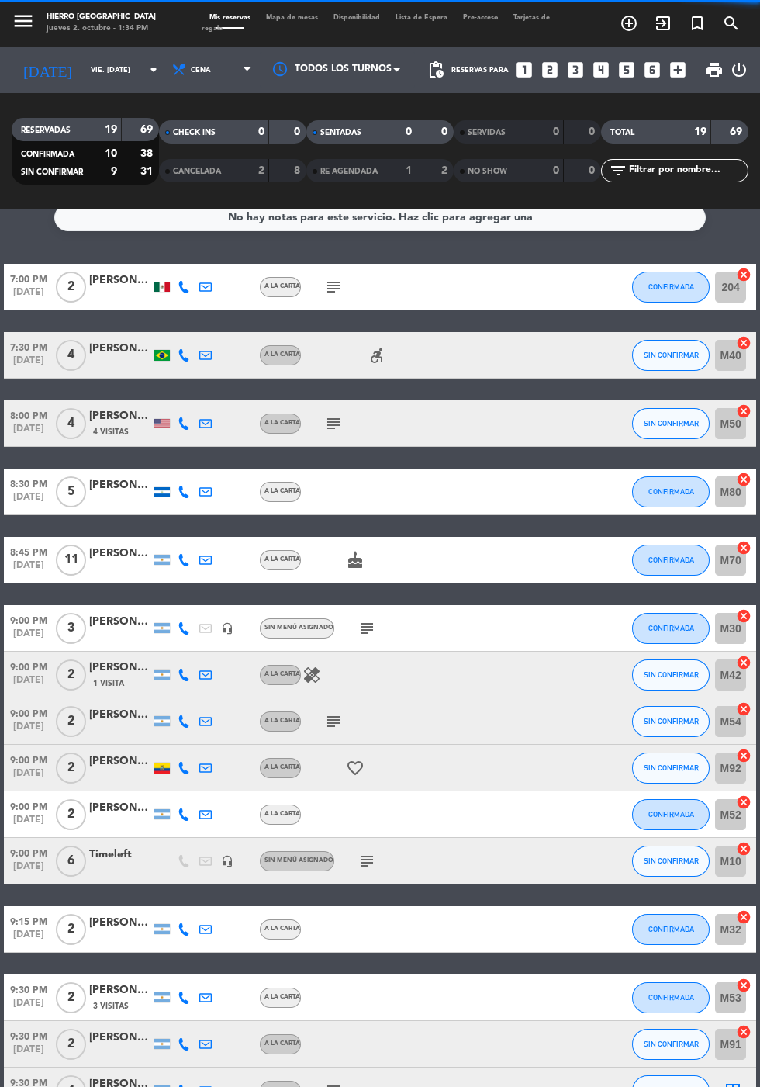
click at [289, 17] on span "Mapa de mesas" at bounding box center [291, 17] width 67 height 7
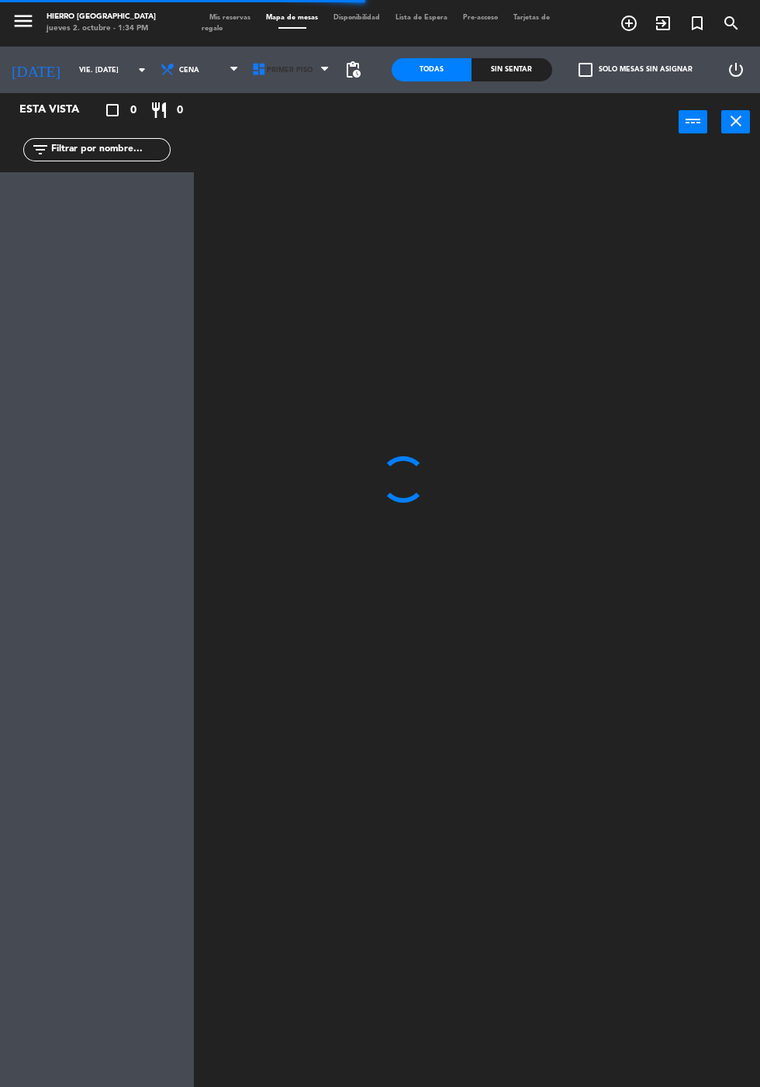
click at [298, 70] on span "Primer Piso" at bounding box center [290, 70] width 46 height 9
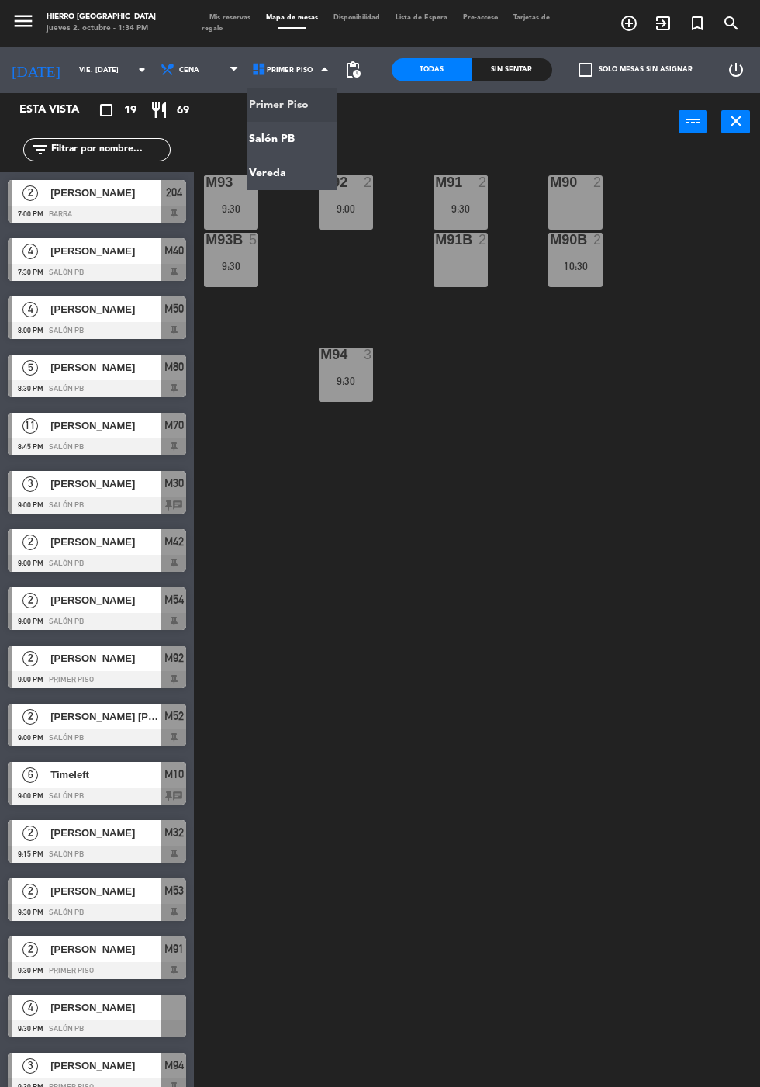
click at [299, 132] on ng-component "menu Hierro Palermo jueves 2. octubre - 1:34 PM Mis reservas Mapa de mesas Disp…" at bounding box center [380, 580] width 760 height 1161
